Goal: Information Seeking & Learning: Stay updated

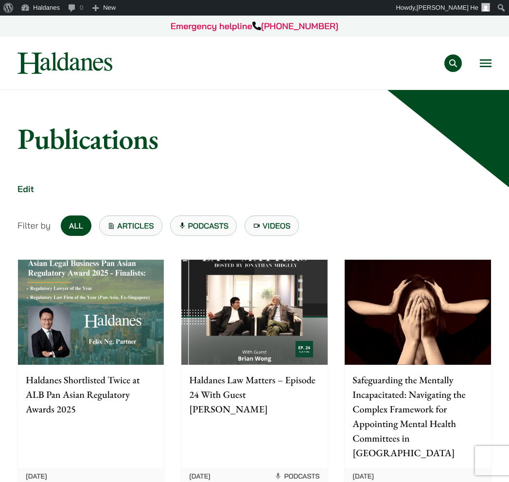
scroll to position [54, 0]
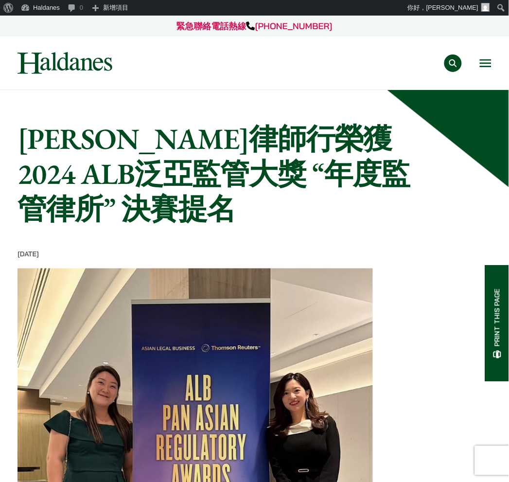
click at [488, 59] on button "Open menu" at bounding box center [486, 63] width 12 height 8
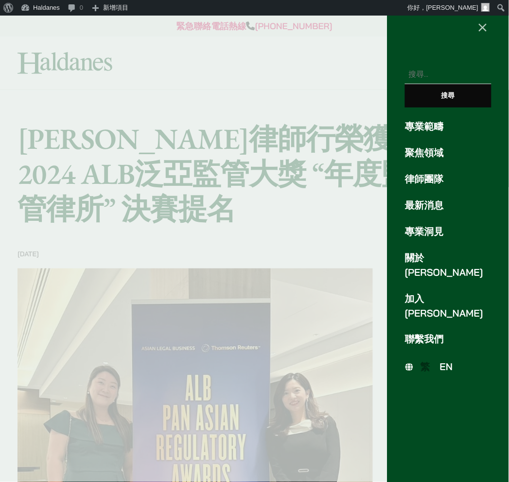
click at [450, 361] on span "EN" at bounding box center [446, 367] width 13 height 12
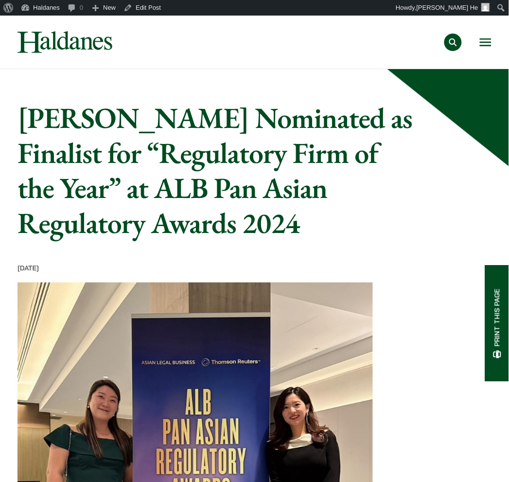
click at [483, 40] on button "Open menu" at bounding box center [486, 42] width 12 height 8
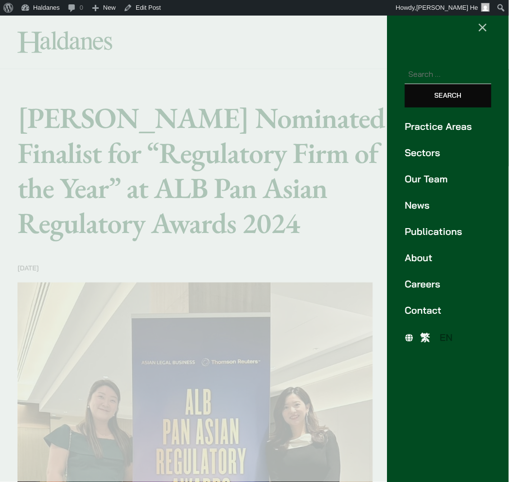
click at [429, 205] on link "News" at bounding box center [448, 205] width 87 height 15
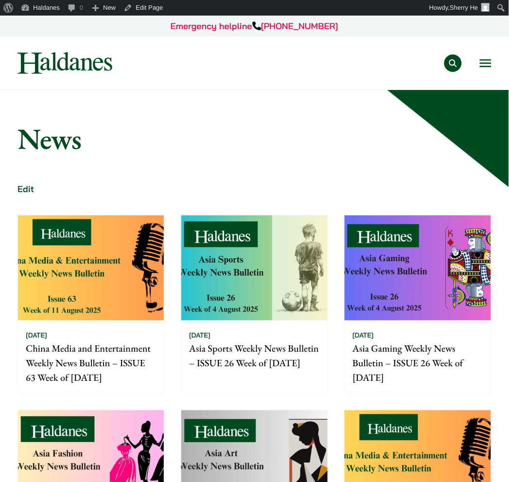
click at [143, 265] on img at bounding box center [91, 267] width 146 height 105
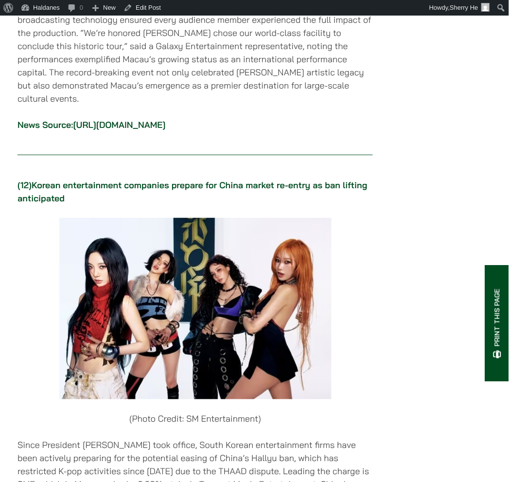
scroll to position [7992, 0]
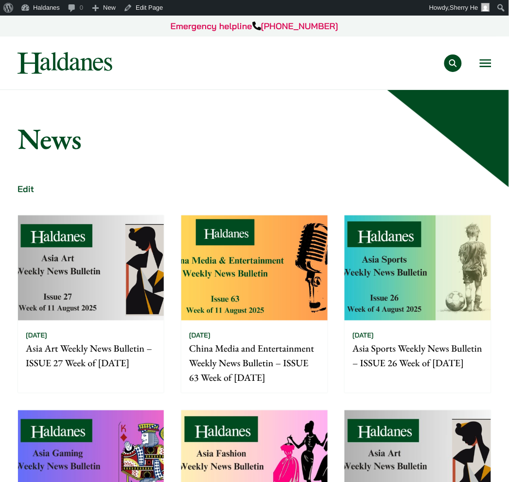
click at [124, 251] on img at bounding box center [91, 267] width 146 height 105
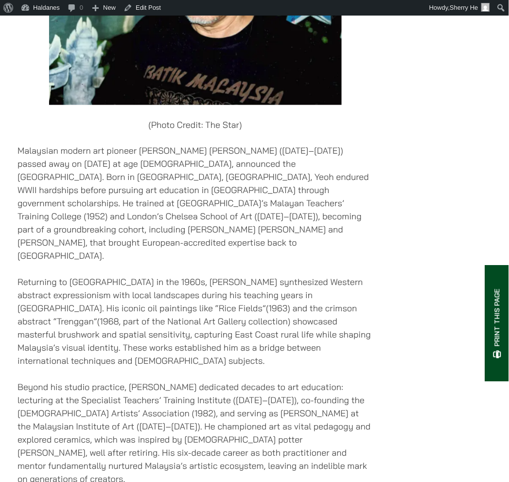
scroll to position [2617, 0]
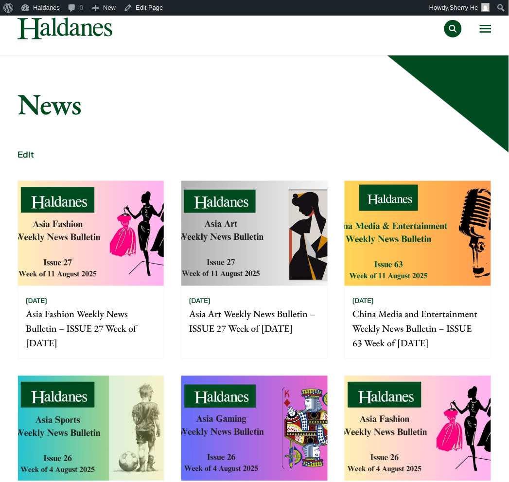
scroll to position [54, 0]
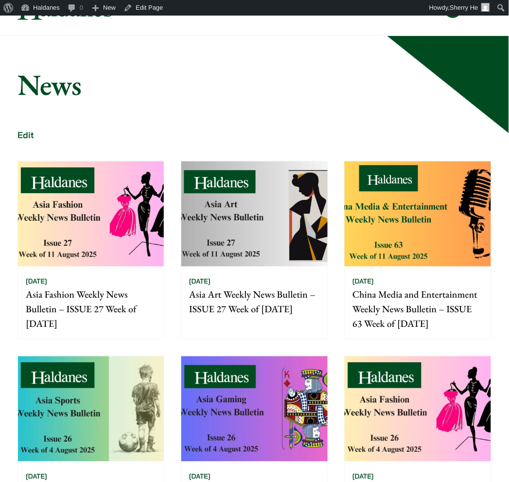
click at [118, 191] on img at bounding box center [91, 213] width 146 height 105
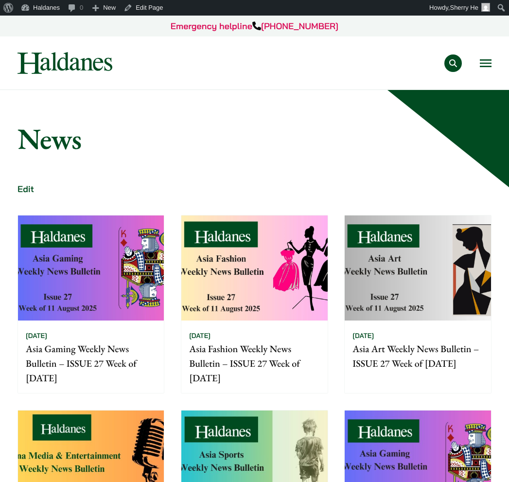
scroll to position [54, 0]
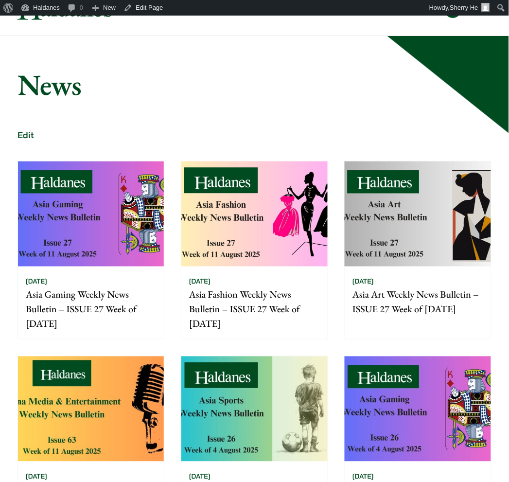
drag, startPoint x: 81, startPoint y: 176, endPoint x: 86, endPoint y: 170, distance: 7.6
click at [81, 176] on img at bounding box center [91, 213] width 146 height 105
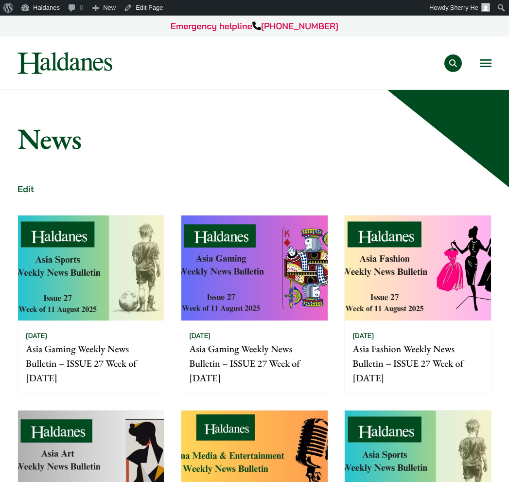
scroll to position [54, 0]
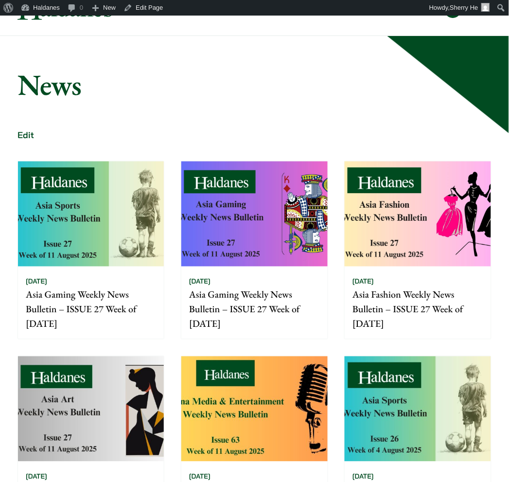
click at [97, 244] on img at bounding box center [91, 213] width 146 height 105
